Goal: Information Seeking & Learning: Learn about a topic

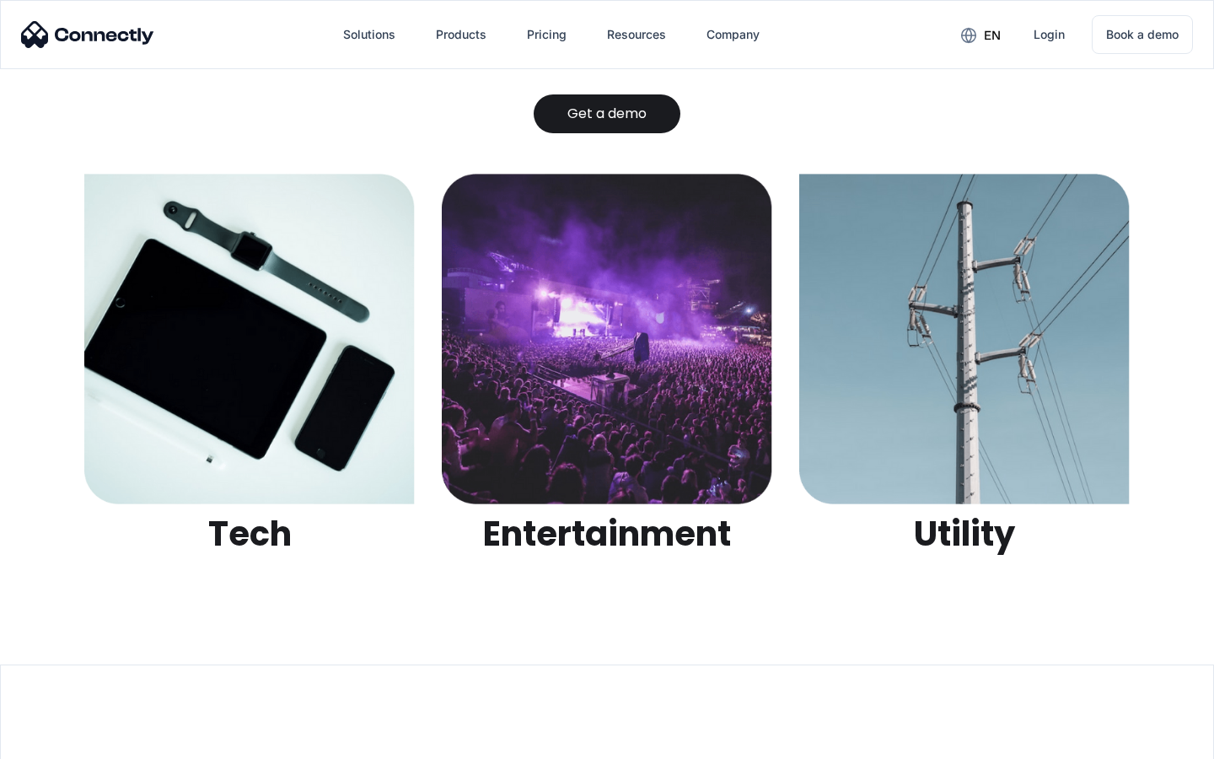
scroll to position [5319, 0]
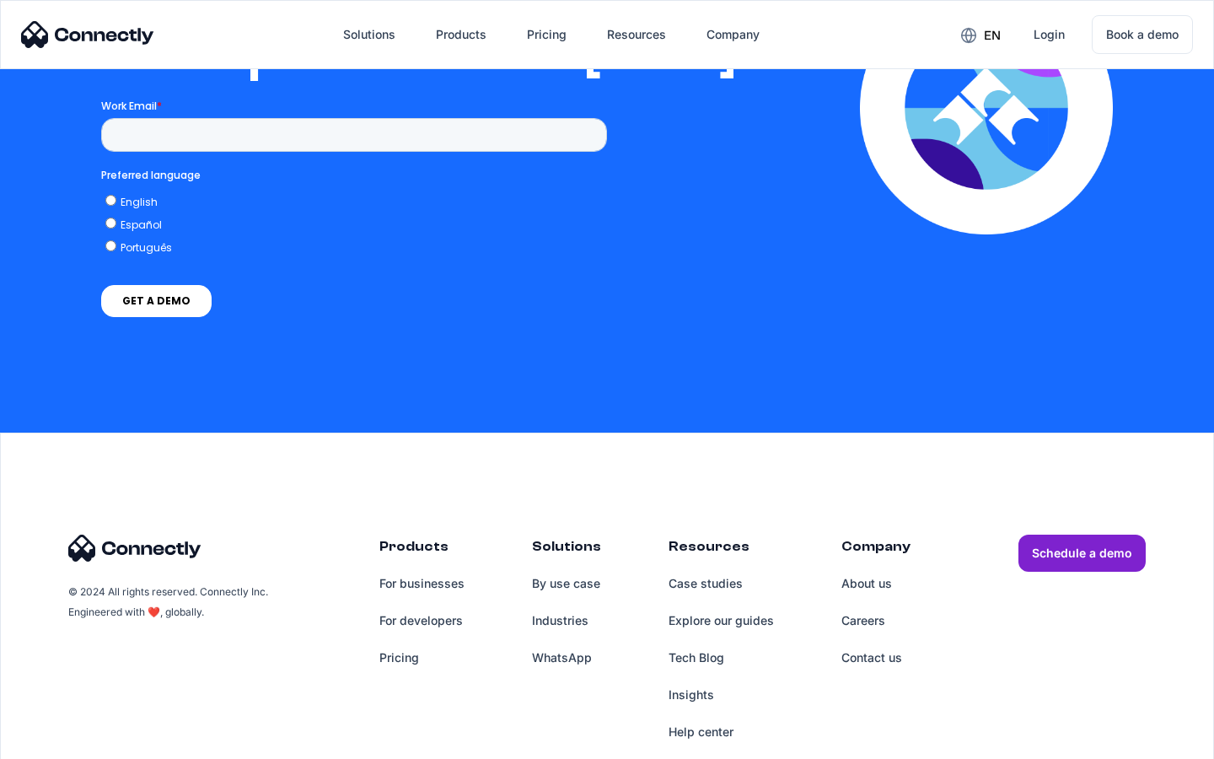
scroll to position [3430, 0]
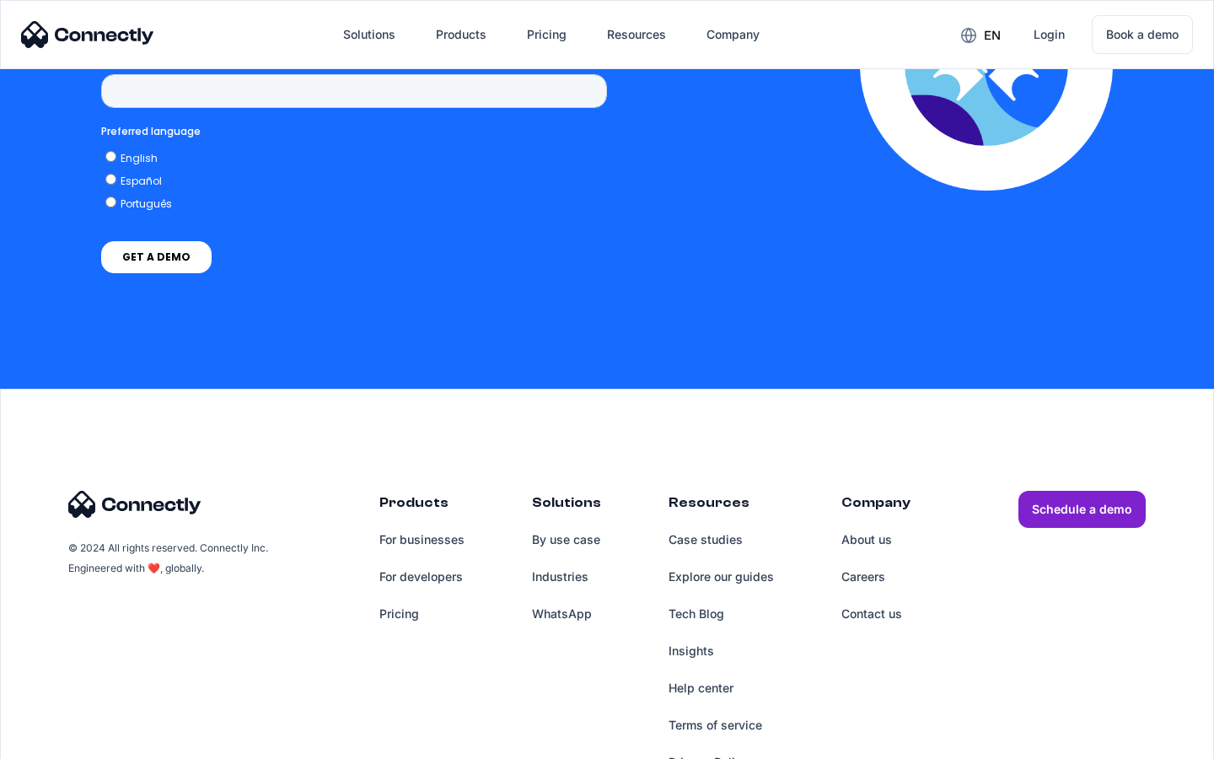
scroll to position [6934, 0]
